Goal: Register for event/course

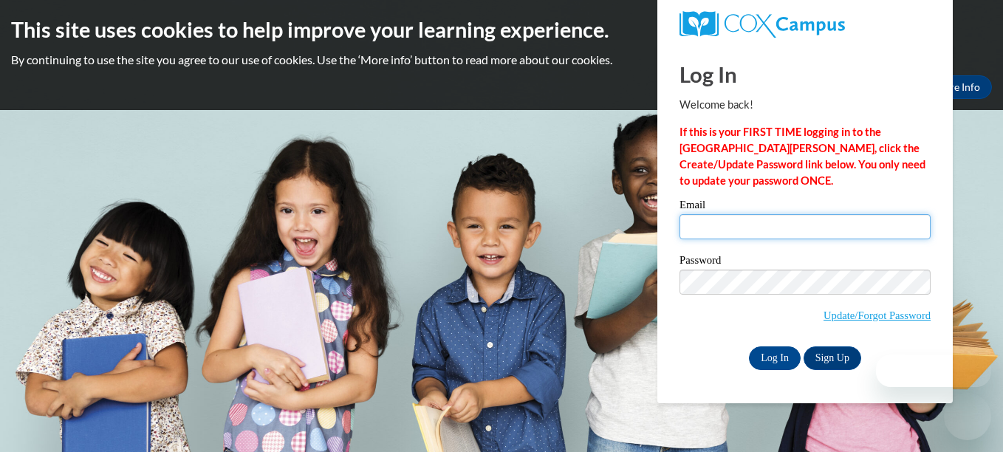
click at [762, 228] on input "Email" at bounding box center [805, 226] width 251 height 25
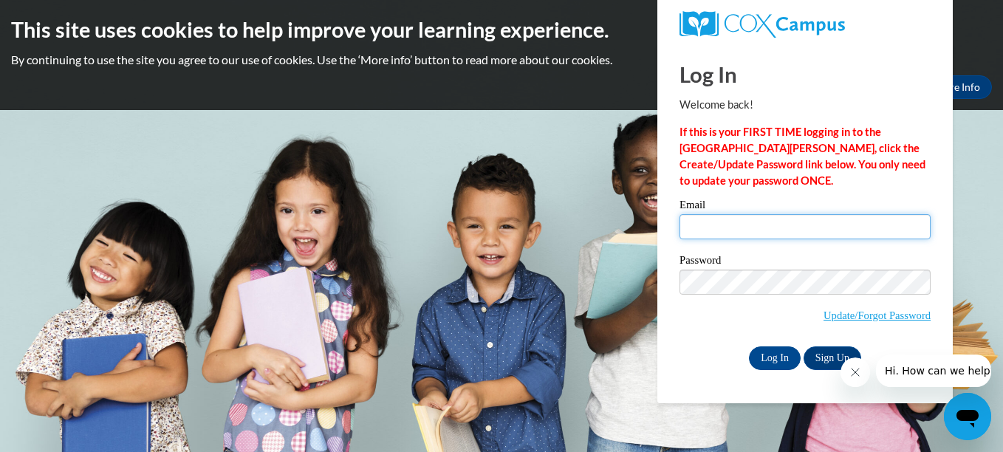
click at [692, 225] on input "Email" at bounding box center [805, 226] width 251 height 25
type input "[EMAIL_ADDRESS][DOMAIN_NAME]"
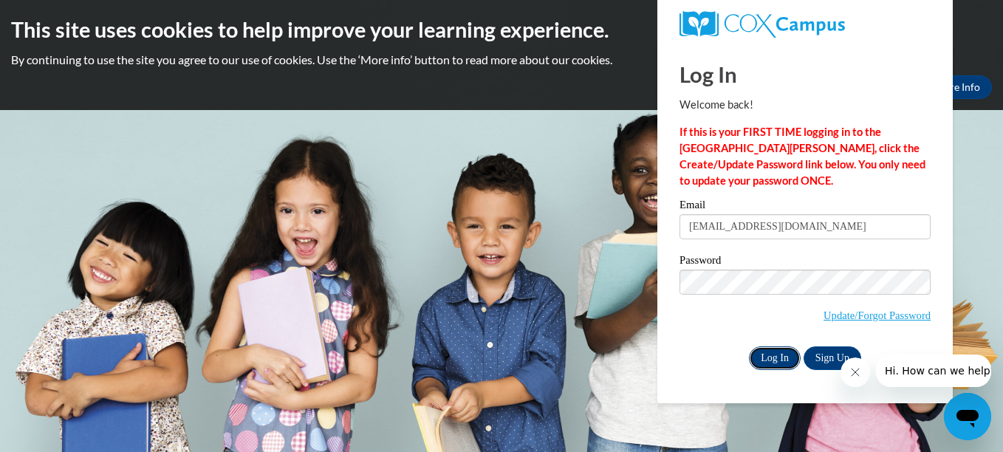
click at [781, 359] on input "Log In" at bounding box center [775, 358] width 52 height 24
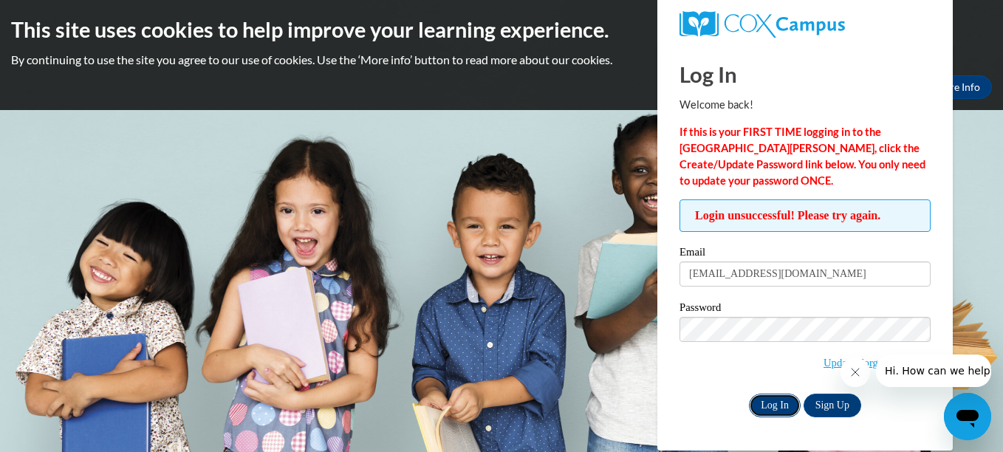
click at [765, 403] on input "Log In" at bounding box center [775, 406] width 52 height 24
click at [771, 403] on input "Log In" at bounding box center [775, 406] width 52 height 24
click at [898, 417] on div "Log In Welcome back! If this is your FIRST TIME logging in to the NEW Cox Campu…" at bounding box center [805, 247] width 318 height 406
click at [909, 409] on div "Log In Sign Up" at bounding box center [805, 406] width 251 height 24
click at [873, 368] on div at bounding box center [916, 371] width 151 height 33
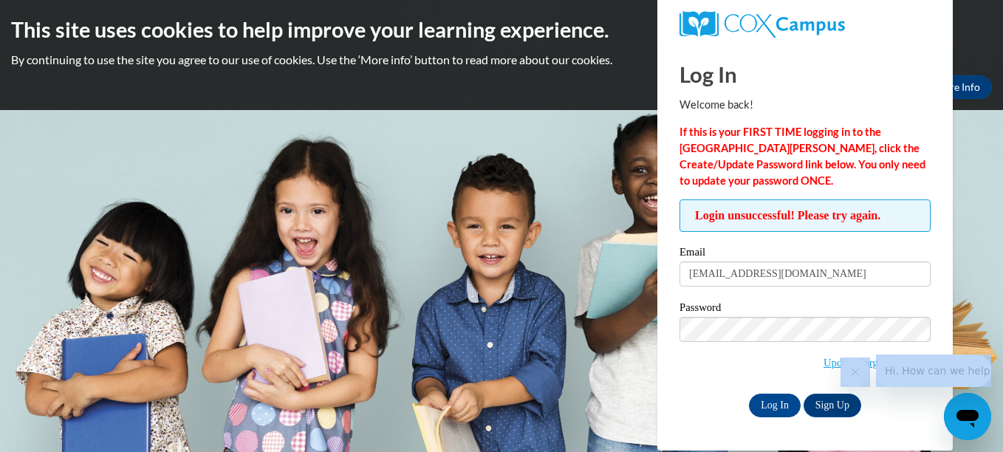
click at [873, 368] on div at bounding box center [916, 371] width 151 height 33
drag, startPoint x: 873, startPoint y: 368, endPoint x: 906, endPoint y: 438, distance: 77.3
click at [906, 438] on div "Log In Welcome back! If this is your FIRST TIME logging in to the NEW Cox Campu…" at bounding box center [805, 247] width 318 height 406
click at [854, 372] on icon "Close message from company" at bounding box center [855, 372] width 12 height 12
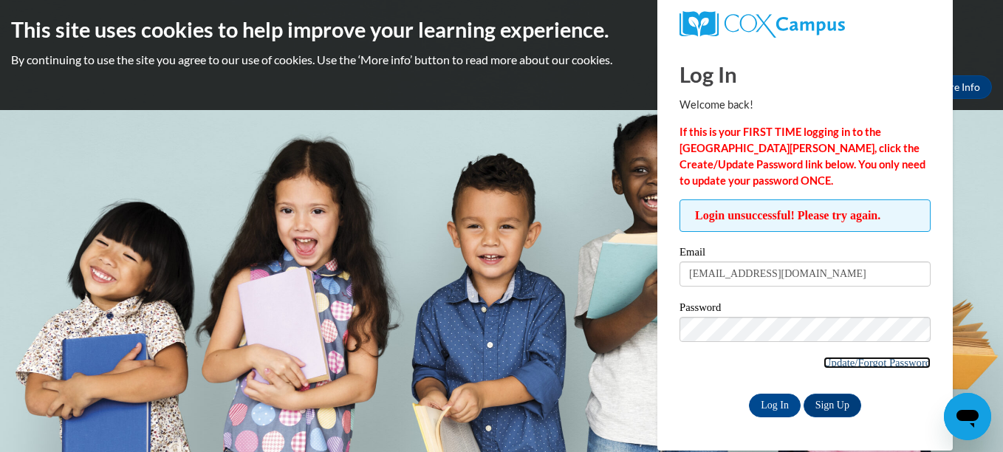
click at [894, 358] on link "Update/Forgot Password" at bounding box center [877, 363] width 107 height 12
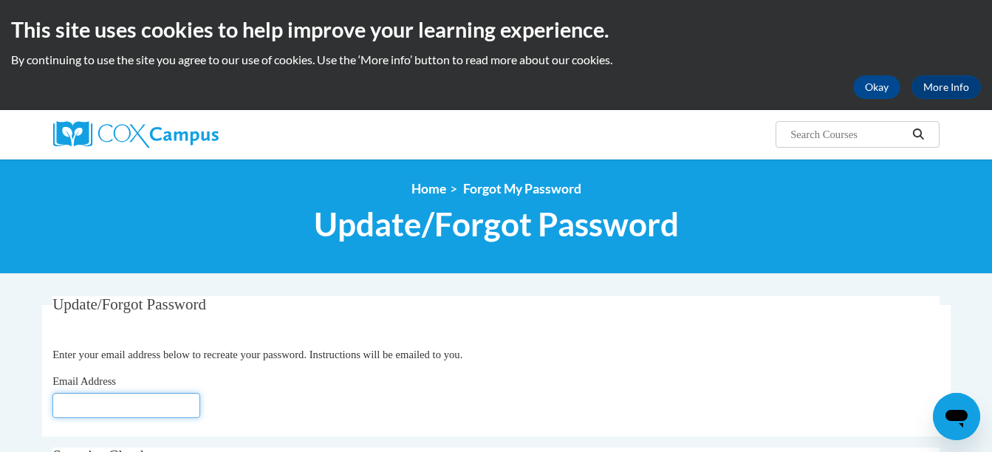
click at [80, 404] on input "Email Address" at bounding box center [126, 405] width 148 height 25
type input "[EMAIL_ADDRESS][DOMAIN_NAME]"
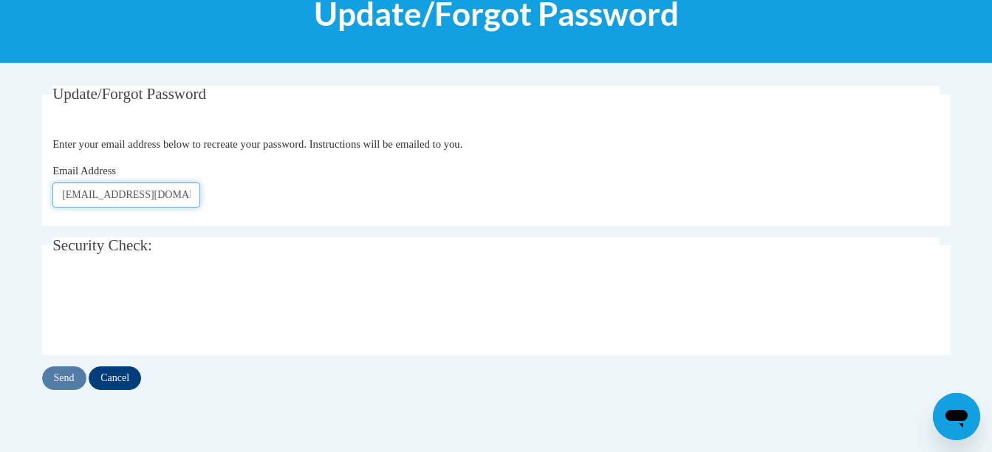
scroll to position [211, 0]
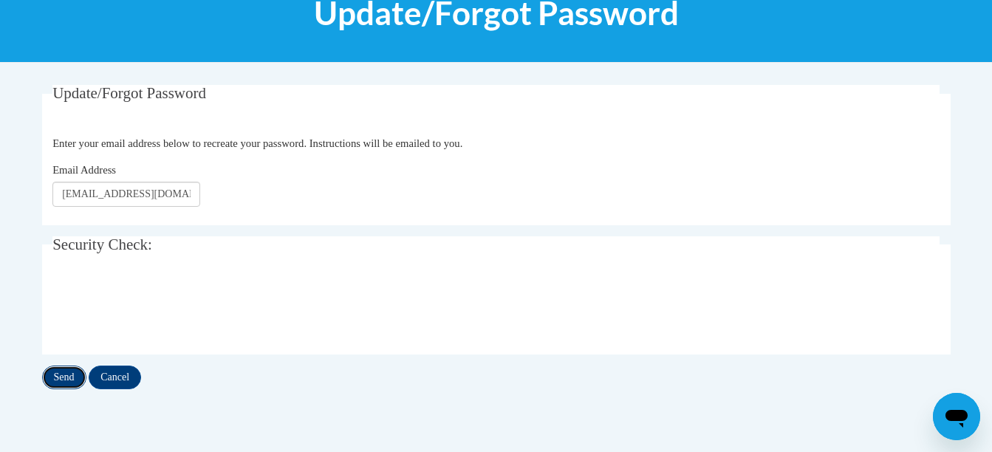
click at [66, 373] on input "Send" at bounding box center [64, 378] width 44 height 24
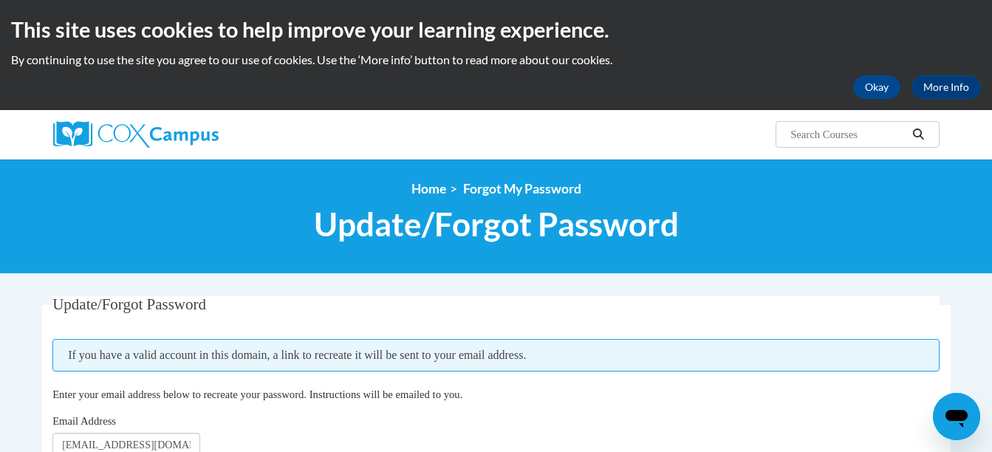
click at [4, 233] on div "<en>My Learning</en><fr>New fr_My Learning</fr><it>New it_My Learning</it><de>N…" at bounding box center [496, 216] width 992 height 115
click at [680, 412] on fieldset "Update/Forgot Password Please enter your email address If you have a valid acco…" at bounding box center [496, 386] width 909 height 180
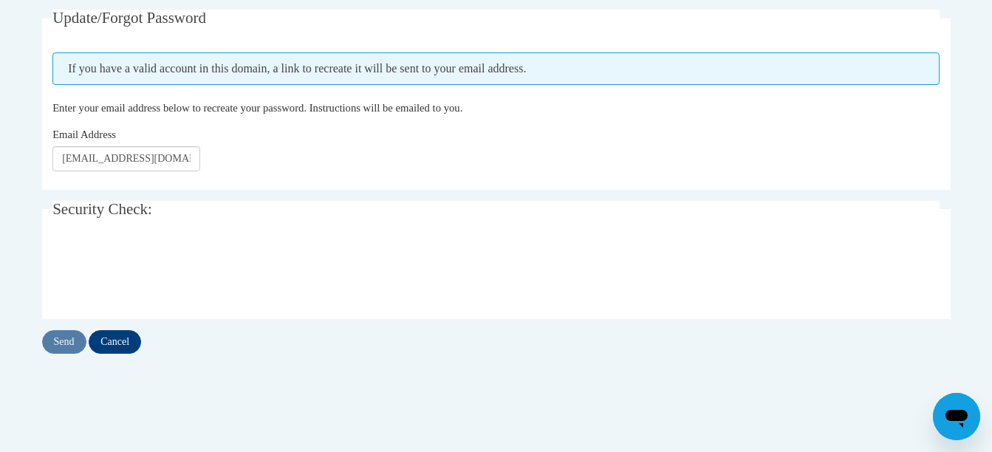
scroll to position [355, 0]
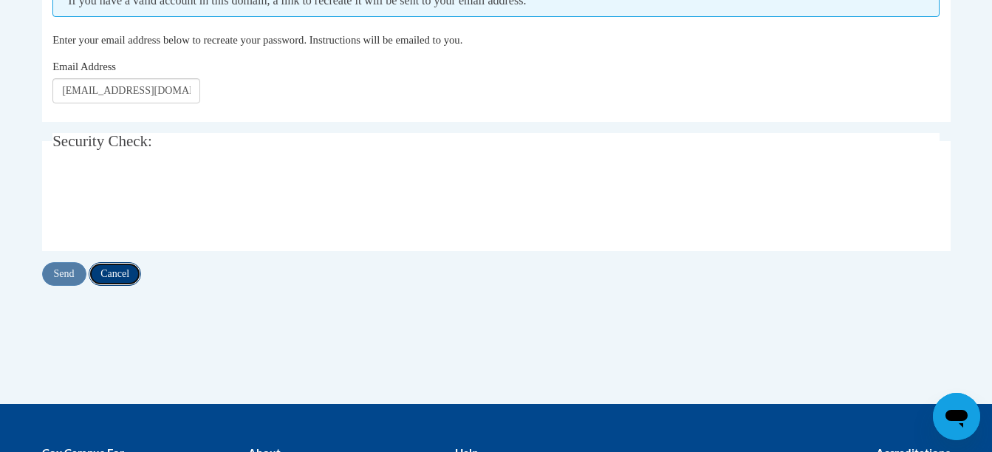
click at [137, 271] on input "Cancel" at bounding box center [115, 274] width 52 height 24
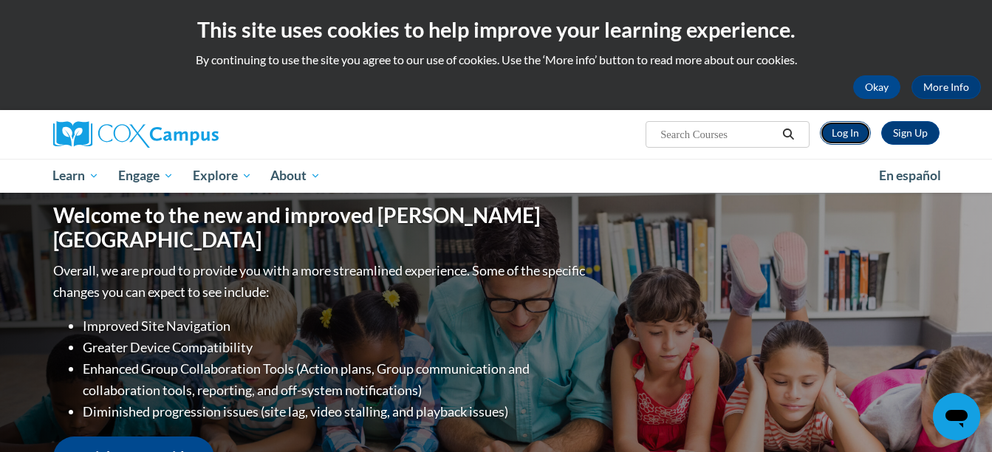
click at [826, 129] on link "Log In" at bounding box center [845, 133] width 51 height 24
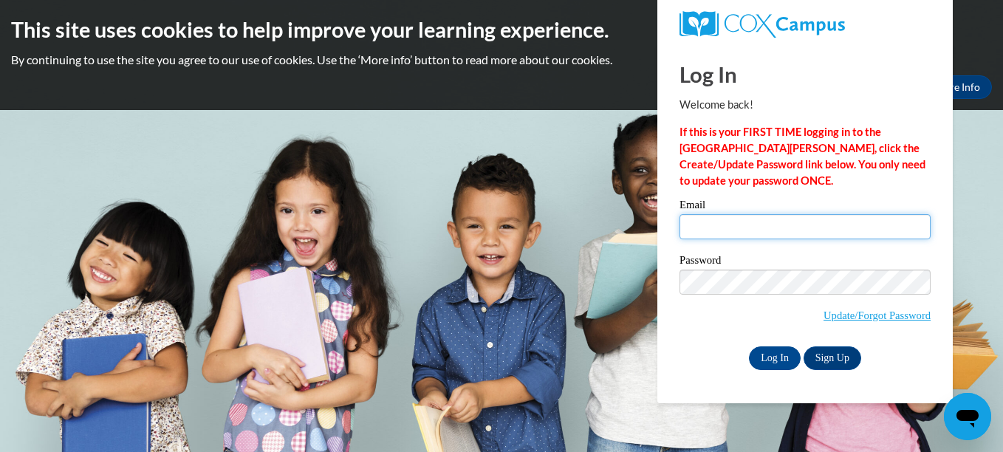
click at [701, 227] on input "Email" at bounding box center [805, 226] width 251 height 25
click at [666, 301] on div "Log In Welcome back! If this is your FIRST TIME logging in to the NEW Cox Campu…" at bounding box center [805, 223] width 318 height 359
click at [724, 224] on input "swinston" at bounding box center [805, 226] width 251 height 25
type input "swinston2484@gmail.com"
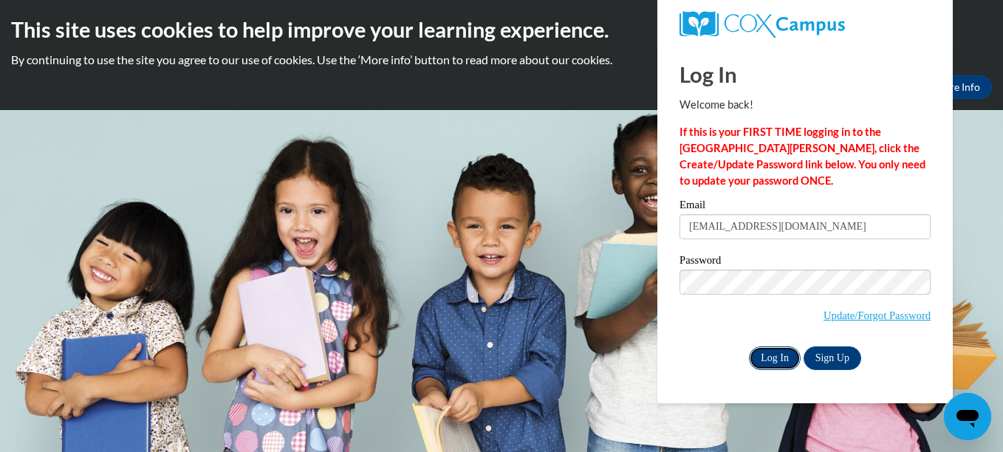
click at [766, 360] on input "Log In" at bounding box center [775, 358] width 52 height 24
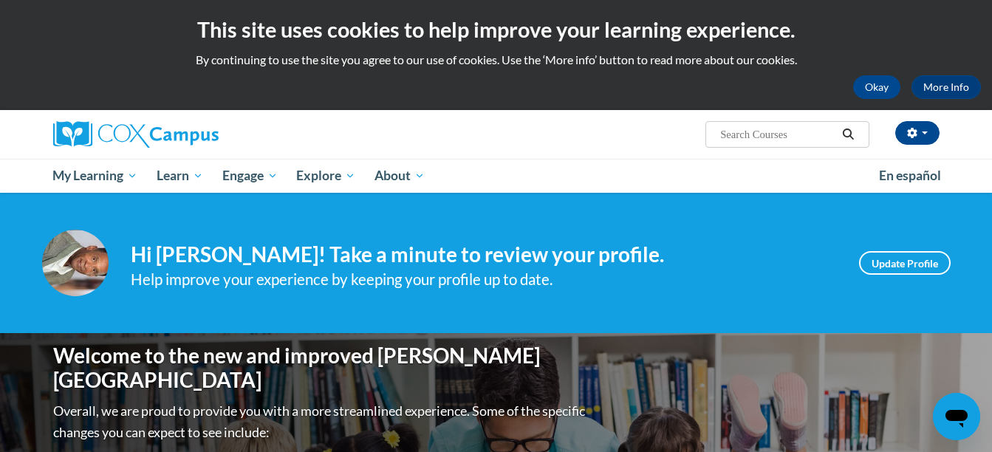
click at [723, 137] on input "Search..." at bounding box center [778, 135] width 118 height 18
type input "reading comprehension"
click at [848, 132] on icon "Search" at bounding box center [847, 134] width 13 height 11
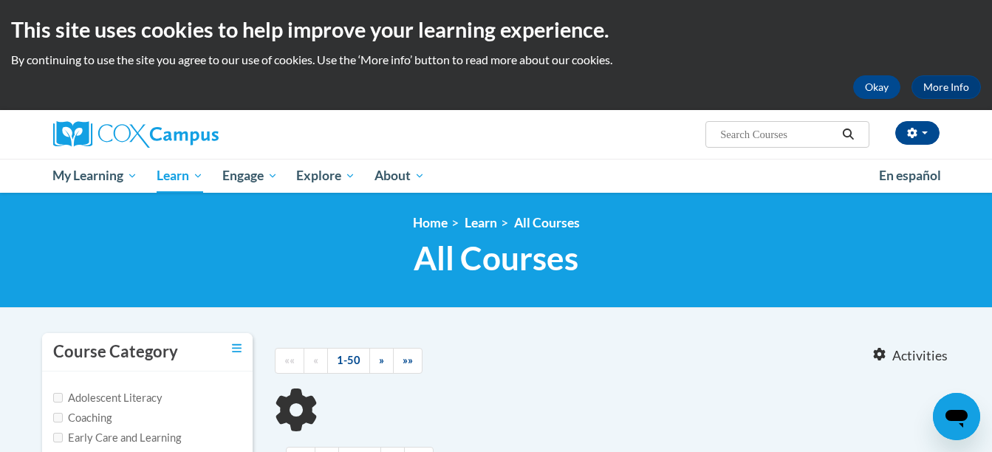
type input "reading comprehension"
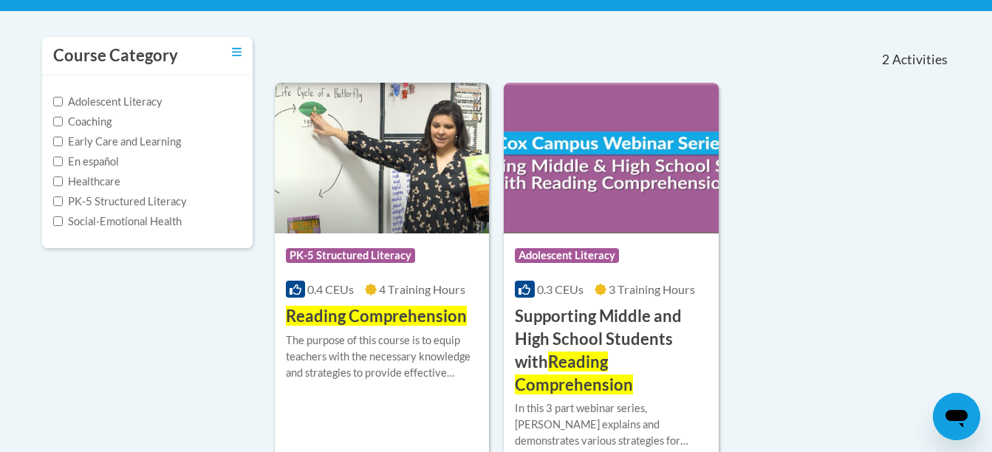
scroll to position [298, 0]
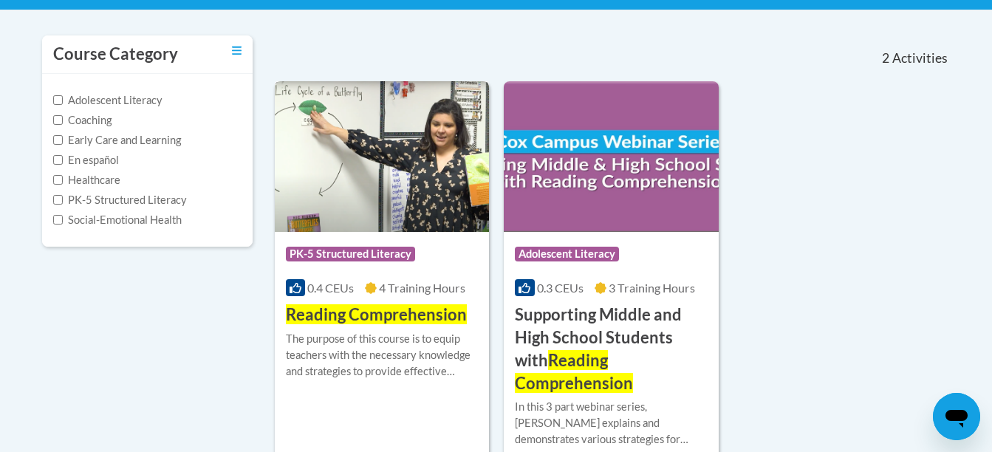
click at [336, 191] on img at bounding box center [382, 156] width 215 height 151
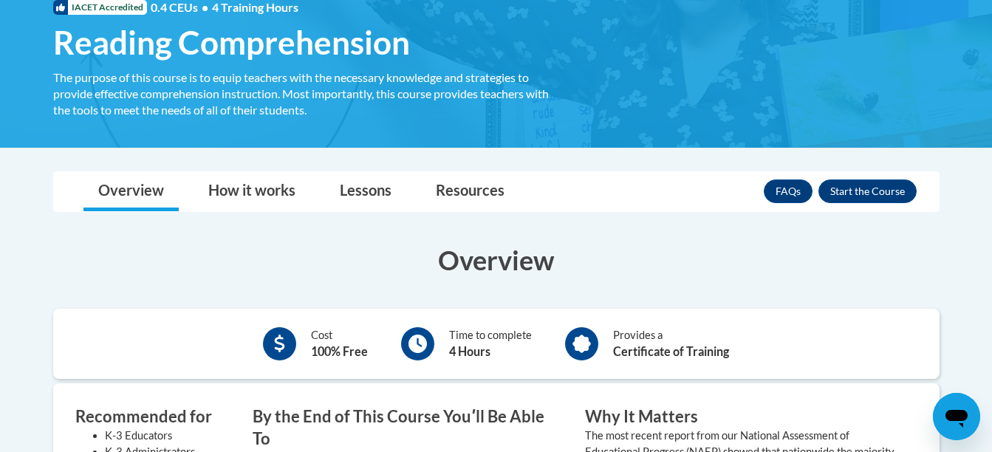
scroll to position [236, 0]
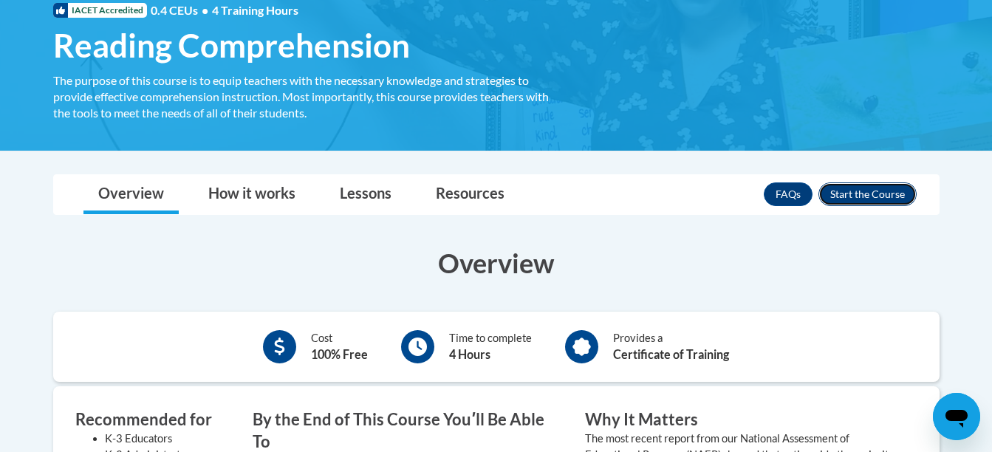
click at [864, 193] on button "Enroll" at bounding box center [868, 194] width 98 height 24
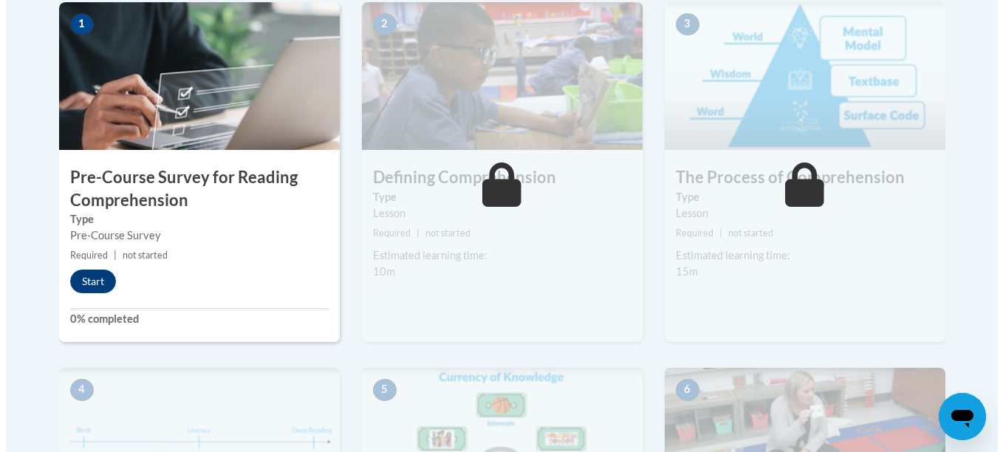
scroll to position [502, 0]
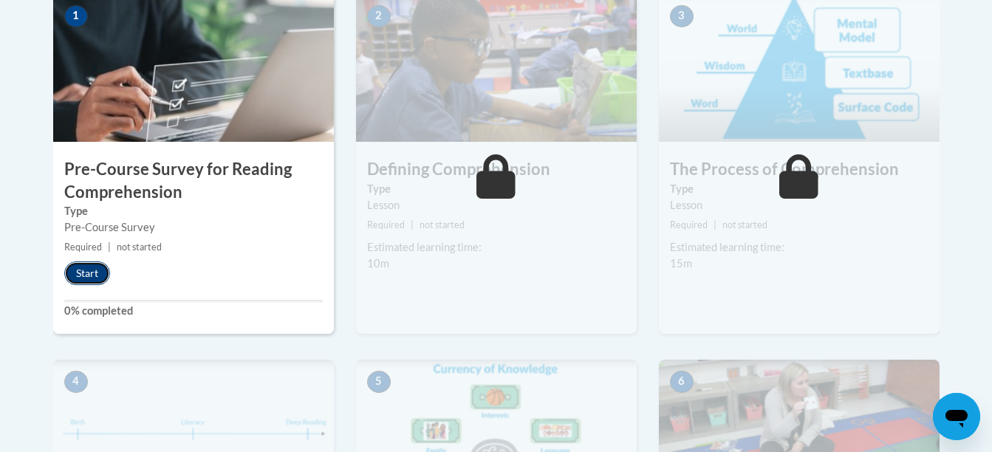
click at [92, 271] on button "Start" at bounding box center [87, 274] width 46 height 24
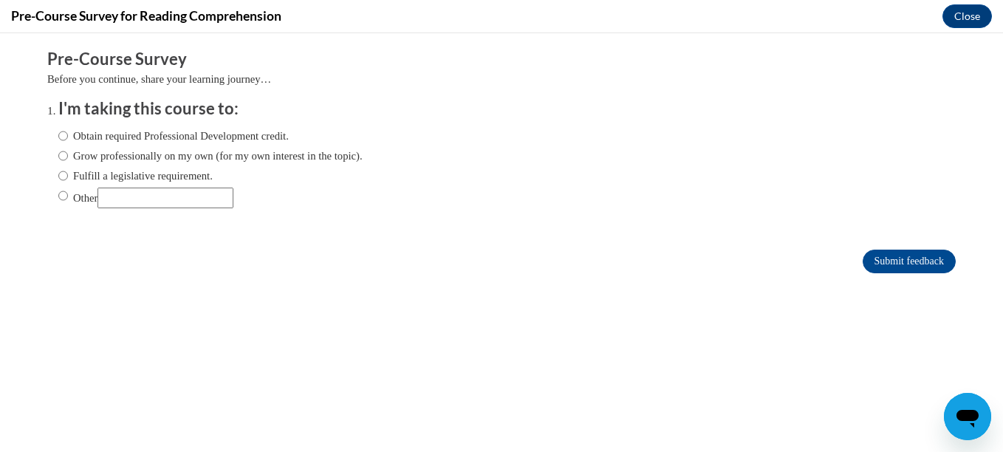
scroll to position [0, 0]
click at [618, 251] on div "Submit feedback" at bounding box center [501, 262] width 909 height 24
click at [36, 135] on div "Comments Pre-Course Survey Before you continue, share your learning journey… I'…" at bounding box center [501, 205] width 931 height 344
click at [58, 131] on input "Obtain required Professional Development credit." at bounding box center [63, 136] width 10 height 16
radio input "true"
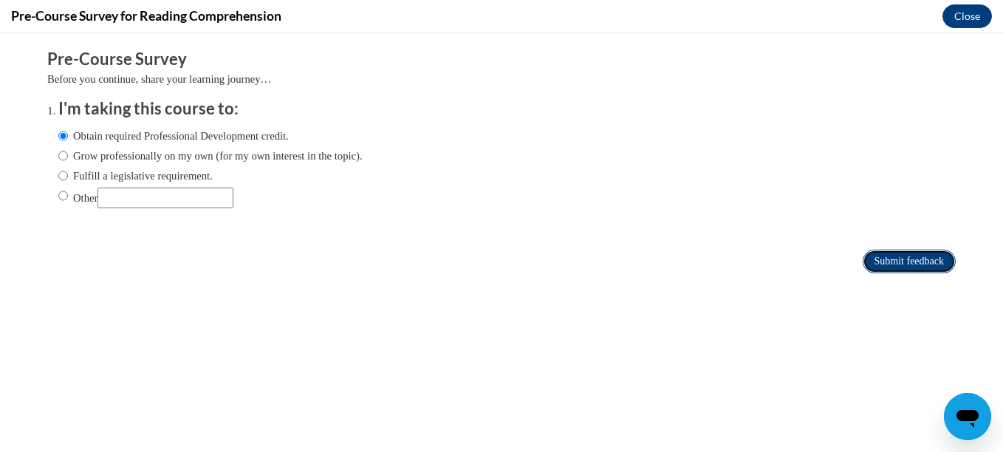
click at [891, 258] on input "Submit feedback" at bounding box center [909, 262] width 93 height 24
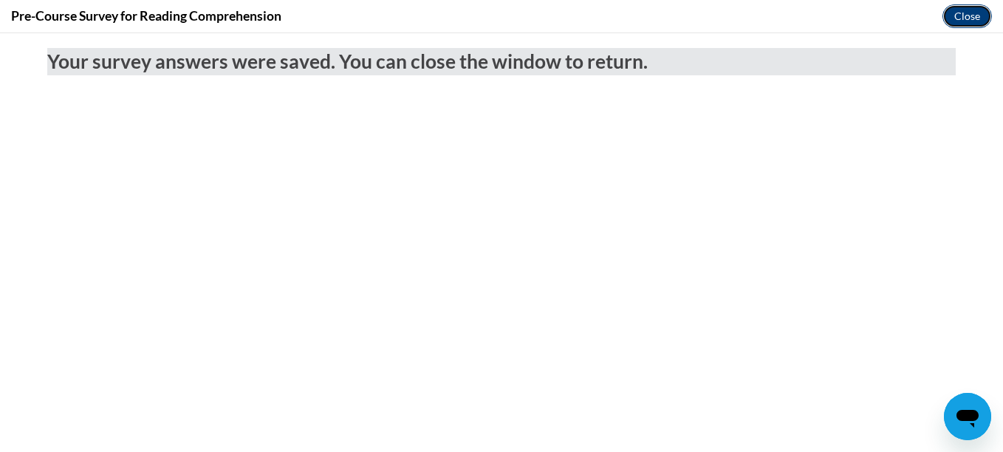
click at [971, 12] on button "Close" at bounding box center [967, 16] width 49 height 24
